Goal: Information Seeking & Learning: Learn about a topic

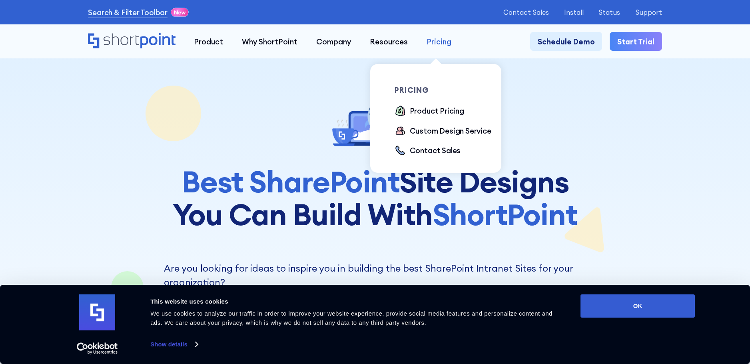
click at [421, 38] on link "Pricing" at bounding box center [439, 41] width 44 height 19
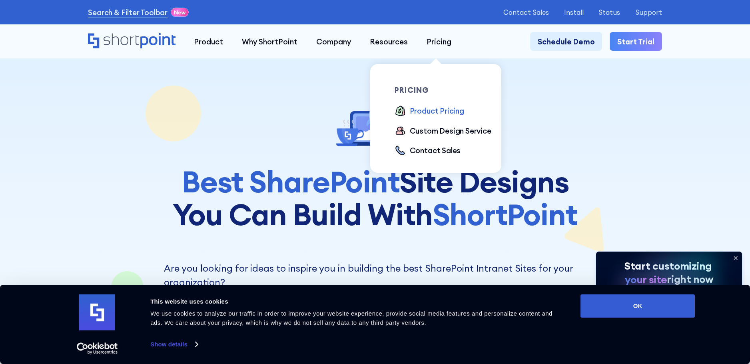
click at [442, 110] on div "Product Pricing" at bounding box center [437, 110] width 54 height 11
